Goal: Use online tool/utility: Utilize a website feature to perform a specific function

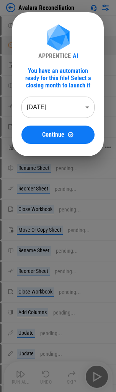
drag, startPoint x: 40, startPoint y: 138, endPoint x: 20, endPoint y: 144, distance: 21.6
click at [40, 138] on div "Continue" at bounding box center [58, 134] width 55 height 6
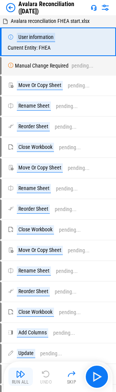
click at [22, 199] on div "Run All" at bounding box center [20, 382] width 17 height 5
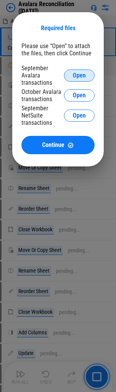
click at [74, 74] on span "Open" at bounding box center [79, 76] width 13 height 6
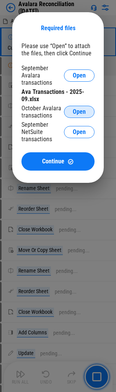
click at [81, 113] on span "Open" at bounding box center [79, 112] width 13 height 6
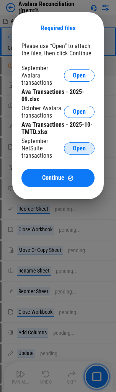
click at [80, 148] on span "Open" at bounding box center [79, 148] width 13 height 6
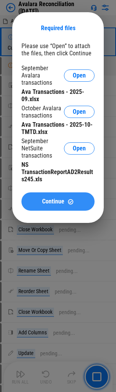
click at [39, 199] on div "Continue" at bounding box center [58, 201] width 55 height 6
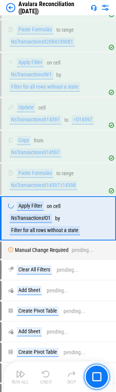
scroll to position [1502, 0]
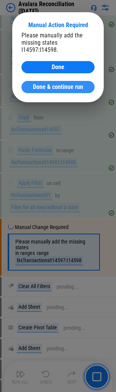
click at [63, 85] on span "Done & continue run" at bounding box center [58, 87] width 50 height 6
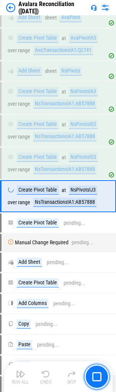
scroll to position [1803, 0]
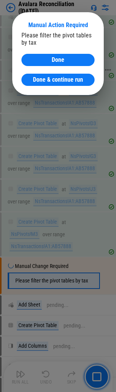
click at [47, 78] on span "Done & continue run" at bounding box center [58, 80] width 50 height 6
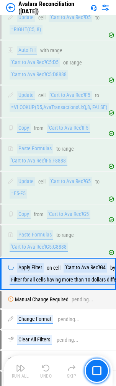
scroll to position [2509, 0]
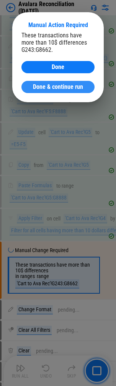
click at [53, 86] on span "Done & continue run" at bounding box center [58, 87] width 50 height 6
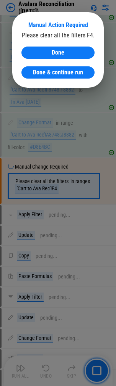
scroll to position [3713, 0]
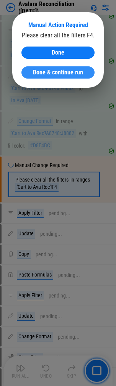
click at [41, 72] on span "Done & continue run" at bounding box center [58, 72] width 50 height 6
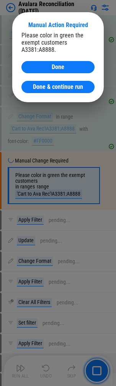
scroll to position [4047, 0]
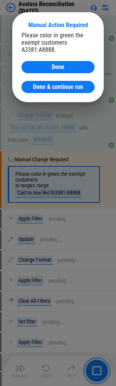
drag, startPoint x: 52, startPoint y: 85, endPoint x: 47, endPoint y: 85, distance: 5.0
click at [52, 85] on span "Done & continue run" at bounding box center [58, 87] width 50 height 6
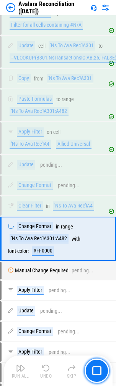
scroll to position [7666, 0]
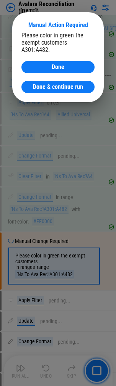
click at [38, 86] on span "Done & continue run" at bounding box center [58, 87] width 50 height 6
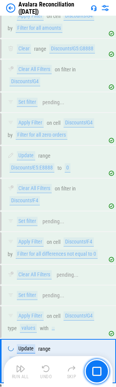
scroll to position [16209, 0]
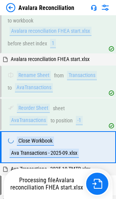
scroll to position [135, 0]
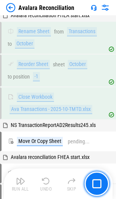
scroll to position [310, 0]
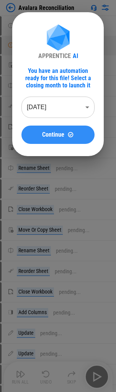
click at [50, 131] on span "Continue" at bounding box center [53, 135] width 22 height 6
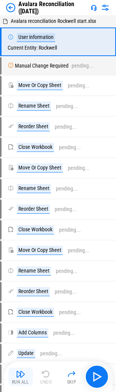
click at [18, 131] on img "button" at bounding box center [20, 373] width 9 height 9
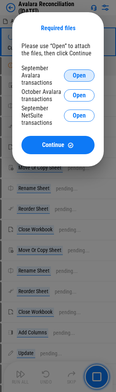
click at [78, 76] on span "Open" at bounding box center [79, 76] width 13 height 6
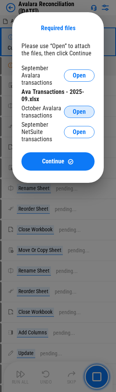
click at [77, 110] on span "Open" at bounding box center [79, 112] width 13 height 6
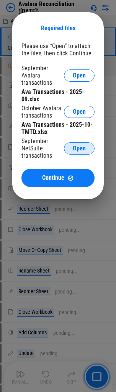
click at [79, 131] on span "Open" at bounding box center [79, 148] width 13 height 6
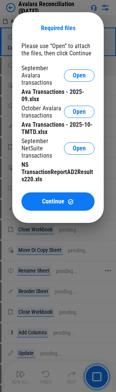
drag, startPoint x: 65, startPoint y: 205, endPoint x: 31, endPoint y: 270, distance: 73.9
click at [65, 131] on div "Continue" at bounding box center [58, 201] width 55 height 6
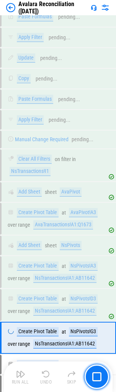
scroll to position [1561, 0]
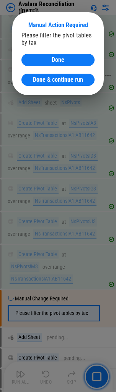
drag, startPoint x: 68, startPoint y: 77, endPoint x: 60, endPoint y: 82, distance: 9.4
click at [68, 77] on span "Done & continue run" at bounding box center [58, 80] width 50 height 6
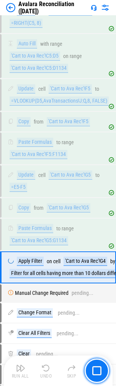
scroll to position [2300, 0]
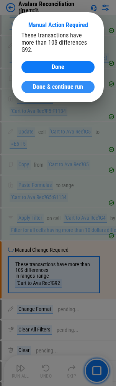
click at [41, 84] on span "Done & continue run" at bounding box center [58, 87] width 50 height 6
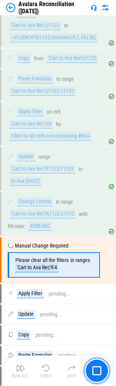
scroll to position [3409, 0]
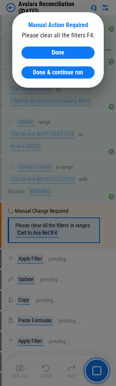
click at [49, 70] on span "Done & continue run" at bounding box center [58, 72] width 50 height 6
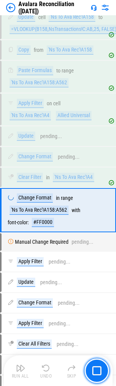
scroll to position [6954, 0]
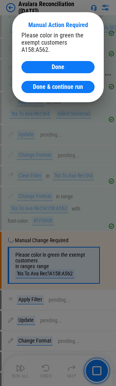
drag, startPoint x: 58, startPoint y: 87, endPoint x: 29, endPoint y: 92, distance: 29.3
click at [58, 87] on span "Done & continue run" at bounding box center [58, 87] width 50 height 6
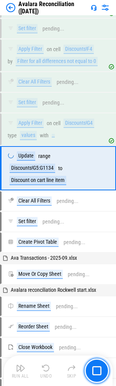
scroll to position [15524, 0]
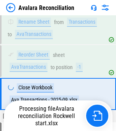
scroll to position [169, 0]
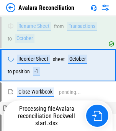
scroll to position [311, 0]
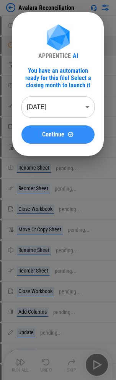
click at [55, 139] on button "Continue" at bounding box center [57, 135] width 73 height 18
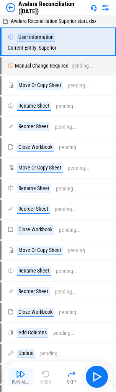
click at [19, 187] on div "Run All" at bounding box center [20, 382] width 17 height 5
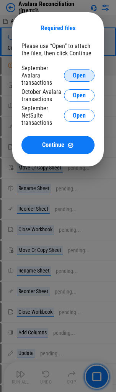
click at [77, 73] on span "Open" at bounding box center [79, 76] width 13 height 6
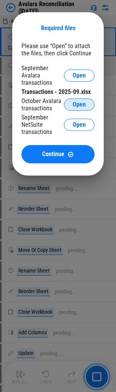
click at [79, 103] on span "Open" at bounding box center [79, 105] width 13 height 6
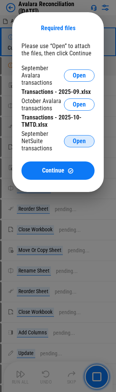
click at [79, 138] on span "Open" at bounding box center [79, 141] width 13 height 6
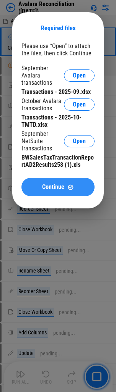
click at [56, 187] on button "Continue" at bounding box center [57, 187] width 73 height 18
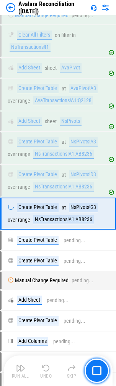
scroll to position [1681, 0]
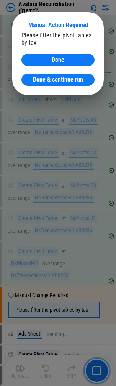
drag, startPoint x: 53, startPoint y: 81, endPoint x: 48, endPoint y: 82, distance: 5.6
click at [53, 81] on span "Done & continue run" at bounding box center [58, 80] width 50 height 6
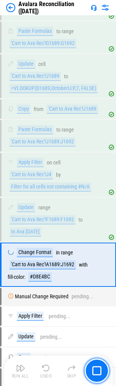
scroll to position [3419, 0]
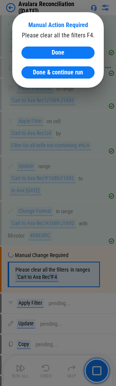
drag, startPoint x: 48, startPoint y: 72, endPoint x: 25, endPoint y: 79, distance: 23.4
click at [48, 72] on span "Done & continue run" at bounding box center [58, 72] width 50 height 6
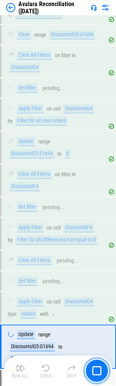
scroll to position [15148, 0]
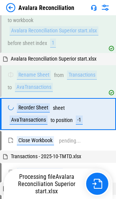
scroll to position [102, 0]
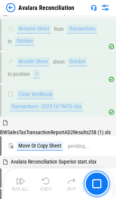
scroll to position [310, 0]
